Goal: Task Accomplishment & Management: Manage account settings

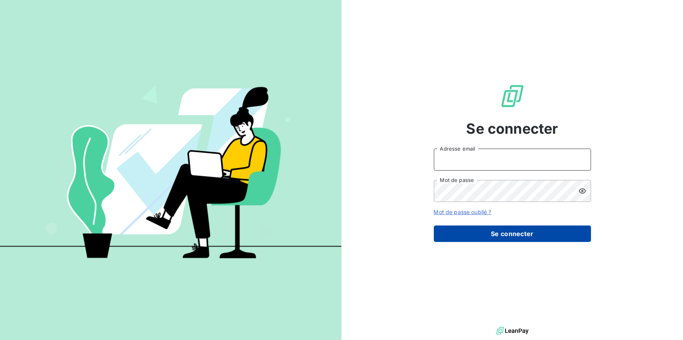
type input "[EMAIL_ADDRESS][DOMAIN_NAME]"
click at [454, 212] on button "Se connecter" at bounding box center [512, 234] width 157 height 16
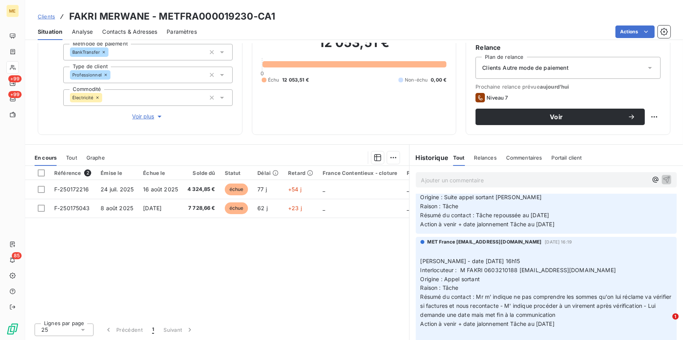
scroll to position [214, 0]
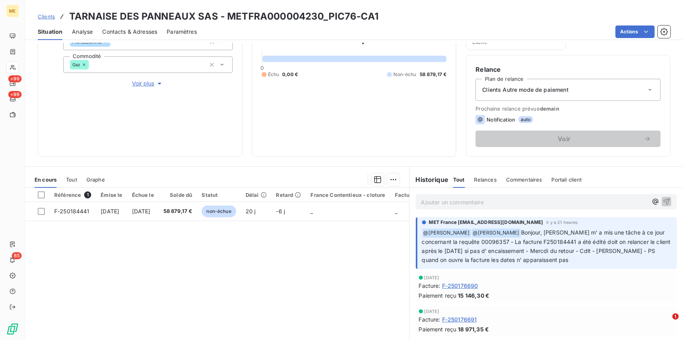
scroll to position [35, 0]
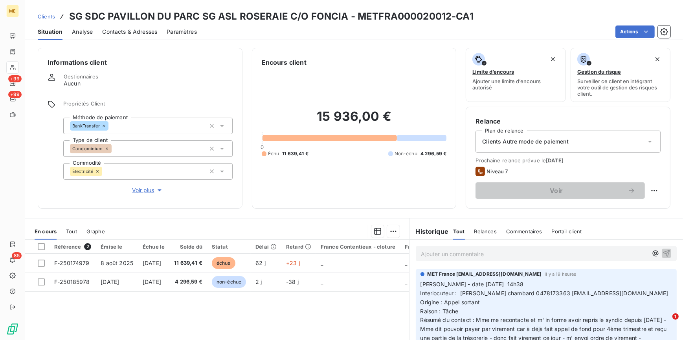
click at [113, 27] on div "Contacts & Adresses" at bounding box center [129, 32] width 55 height 16
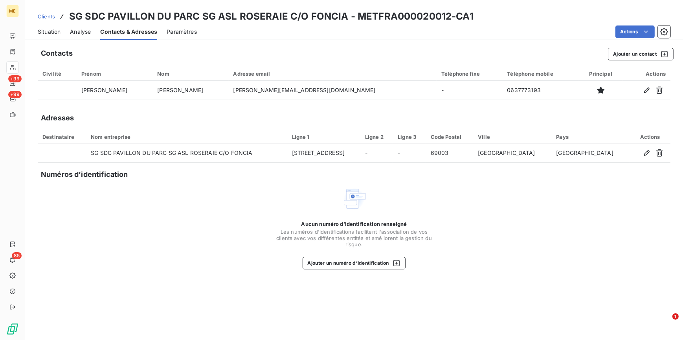
click at [47, 31] on span "Situation" at bounding box center [49, 32] width 23 height 8
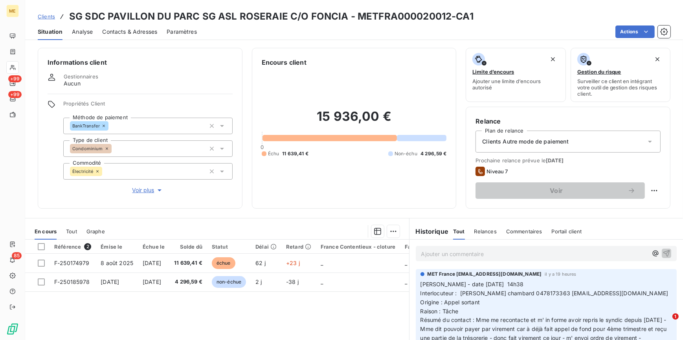
click at [137, 27] on div "Contacts & Adresses" at bounding box center [129, 32] width 55 height 16
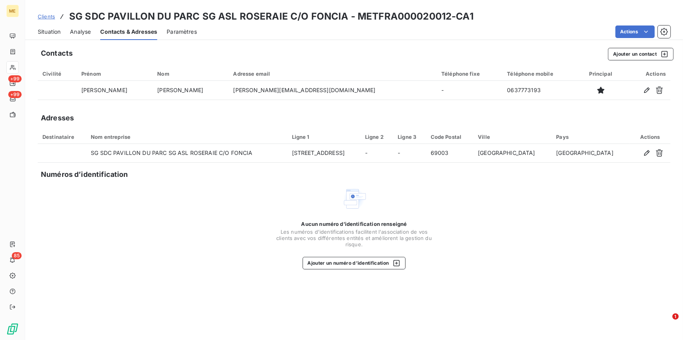
click at [51, 33] on span "Situation" at bounding box center [49, 32] width 23 height 8
